Goal: Information Seeking & Learning: Learn about a topic

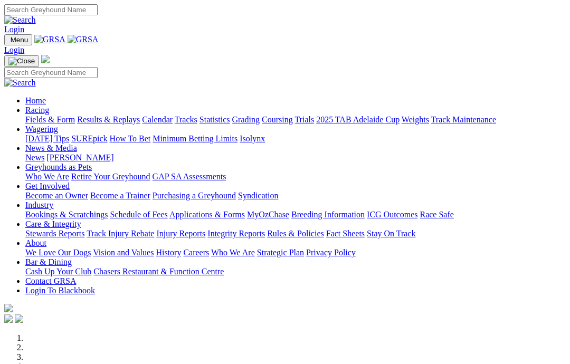
click at [77, 143] on link "News & Media" at bounding box center [51, 147] width 52 height 9
click at [44, 153] on link "News" at bounding box center [34, 157] width 19 height 9
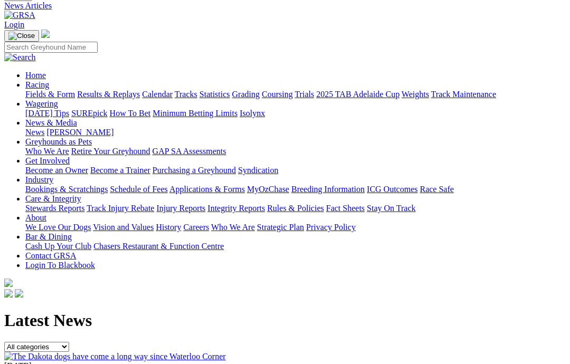
scroll to position [57, 0]
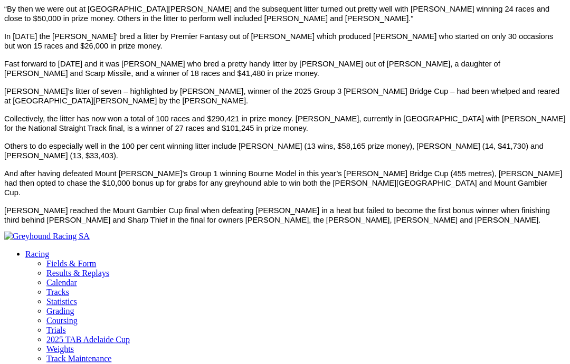
scroll to position [578, 0]
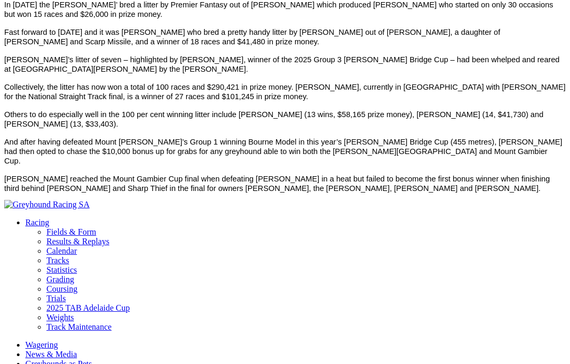
click at [114, 138] on span "And after having defeated Mount Gambier’s Group 1 winning Bourne Model in this …" at bounding box center [283, 151] width 558 height 27
click at [121, 138] on span "And after having defeated Mount Gambier’s Group 1 winning Bourne Model in this …" at bounding box center [283, 151] width 558 height 27
click at [122, 111] on p "Others to do especially well in the 100 per cent winning litter include Dakota …" at bounding box center [284, 119] width 561 height 19
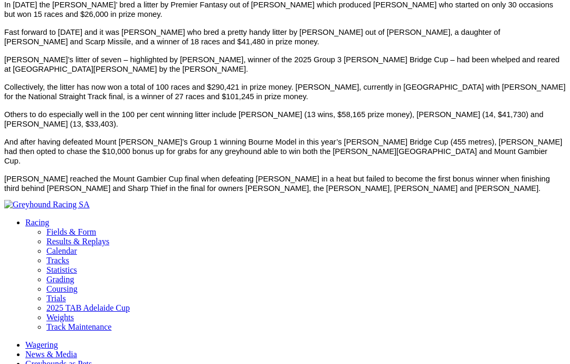
click at [130, 110] on p "Others to do especially well in the 100 per cent winning litter include Dakota …" at bounding box center [284, 119] width 561 height 19
click at [127, 110] on span "Others to do especially well in the 100 per cent winning litter include Dakota …" at bounding box center [273, 119] width 539 height 18
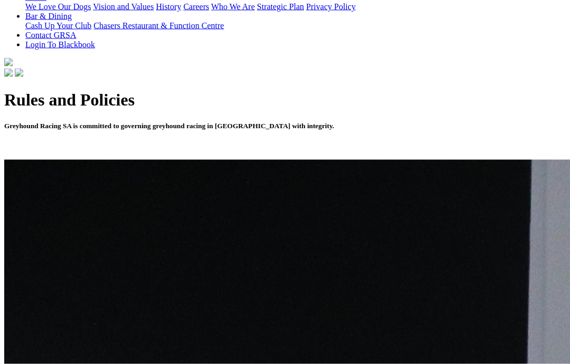
scroll to position [265, 0]
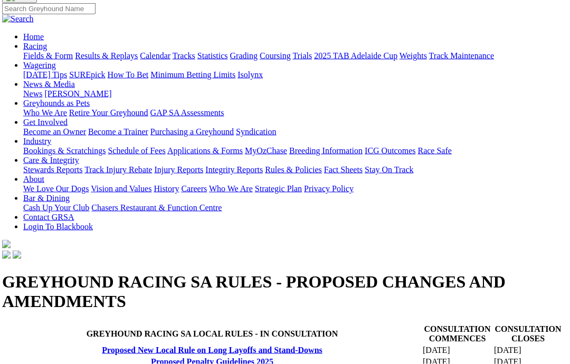
scroll to position [0, 53]
